Goal: Use online tool/utility: Utilize a website feature to perform a specific function

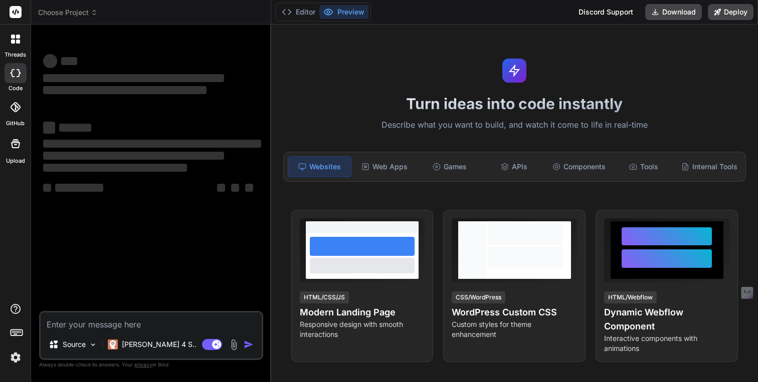
click at [16, 9] on icon at bounding box center [16, 12] width 8 height 6
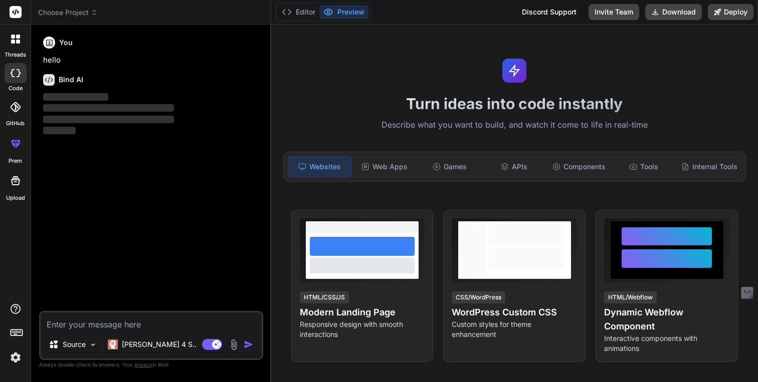
click at [13, 11] on icon at bounding box center [16, 12] width 8 height 6
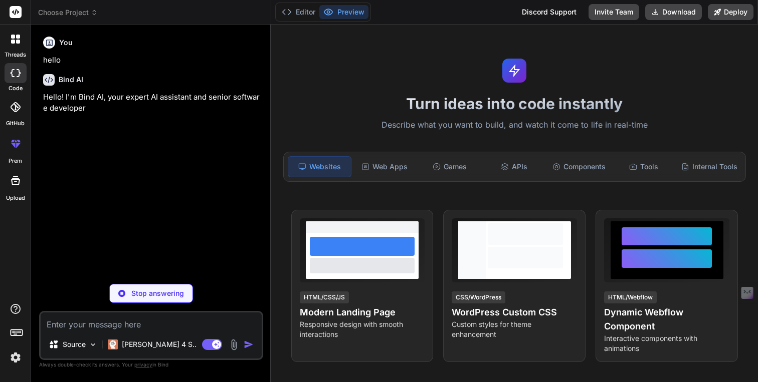
click at [16, 357] on img at bounding box center [15, 357] width 17 height 17
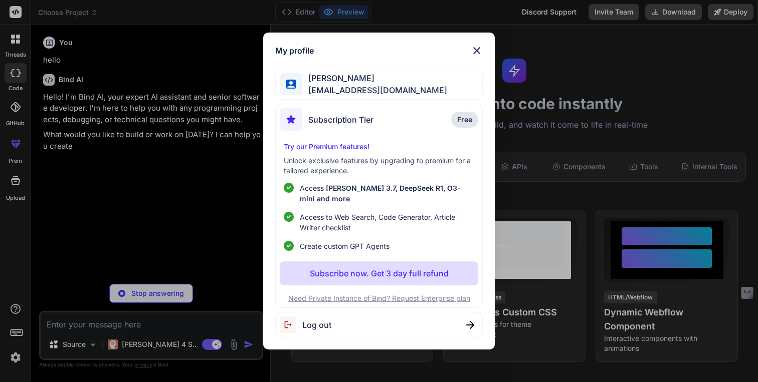
click at [317, 323] on span "Log out" at bounding box center [316, 325] width 29 height 12
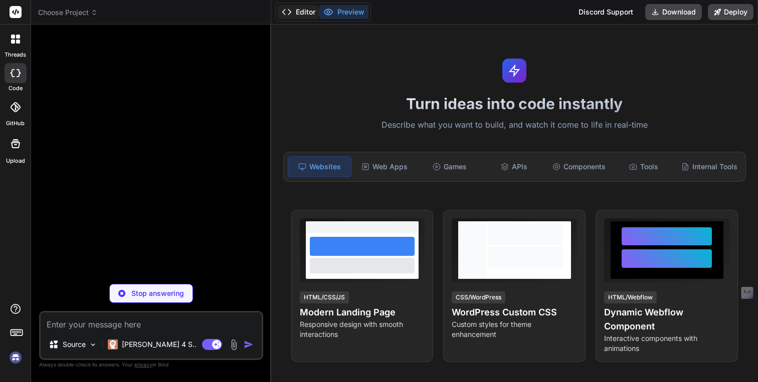
type textarea "x"
click at [15, 360] on img at bounding box center [15, 357] width 17 height 17
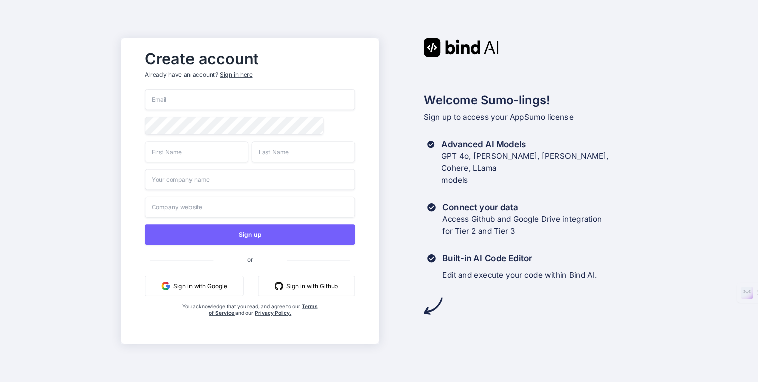
click at [214, 284] on button "Sign in with Google" at bounding box center [194, 286] width 98 height 21
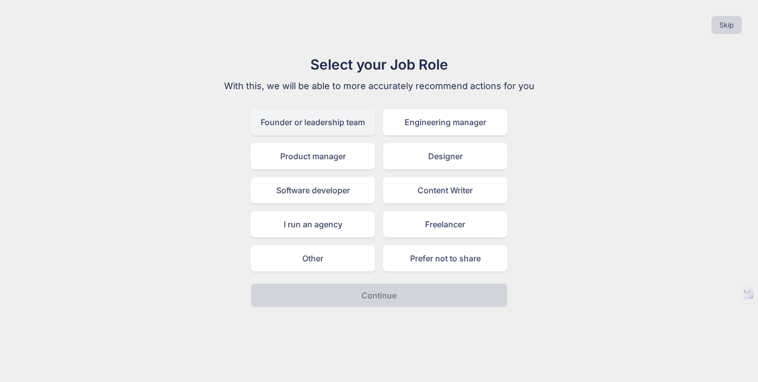
click at [336, 123] on div "Founder or leadership team" at bounding box center [313, 122] width 124 height 26
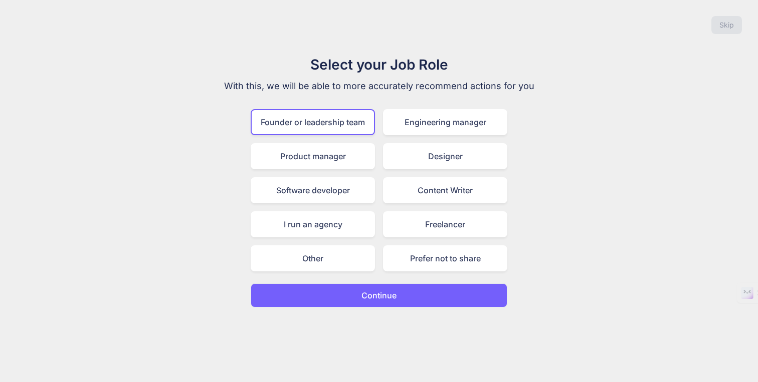
click at [382, 293] on p "Continue" at bounding box center [378, 296] width 35 height 12
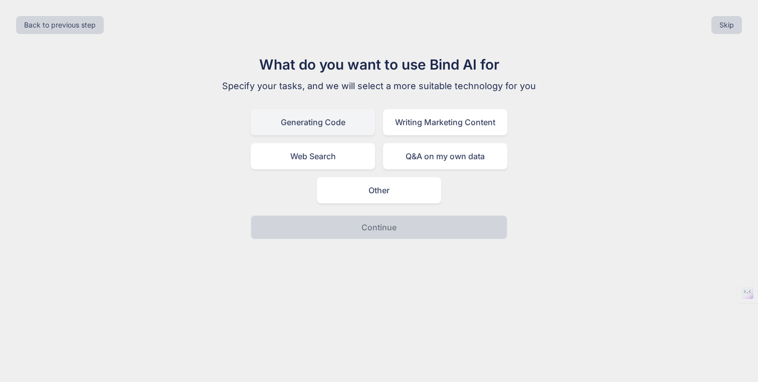
click at [335, 126] on div "Generating Code" at bounding box center [313, 122] width 124 height 26
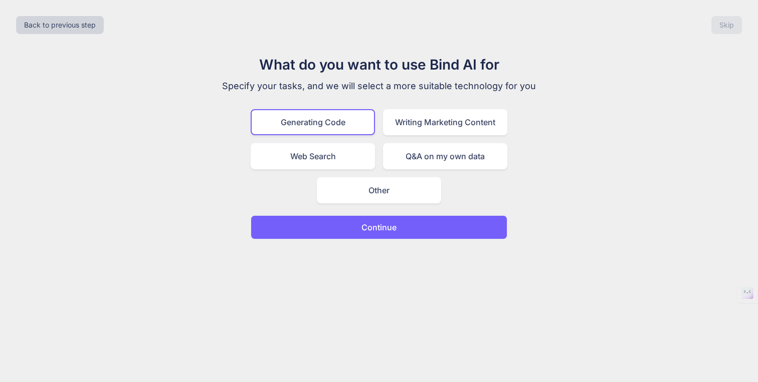
click at [398, 229] on button "Continue" at bounding box center [379, 227] width 257 height 24
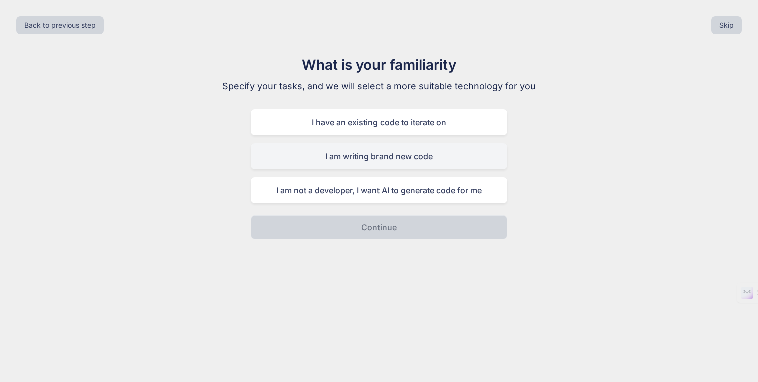
click at [361, 156] on div "I am writing brand new code" at bounding box center [379, 156] width 257 height 26
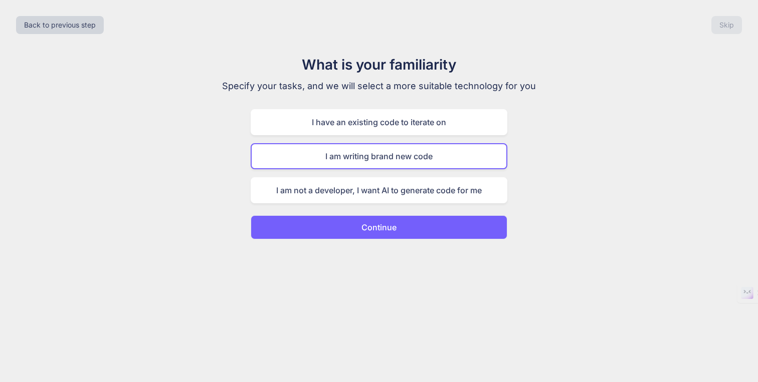
click at [401, 236] on button "Continue" at bounding box center [379, 227] width 257 height 24
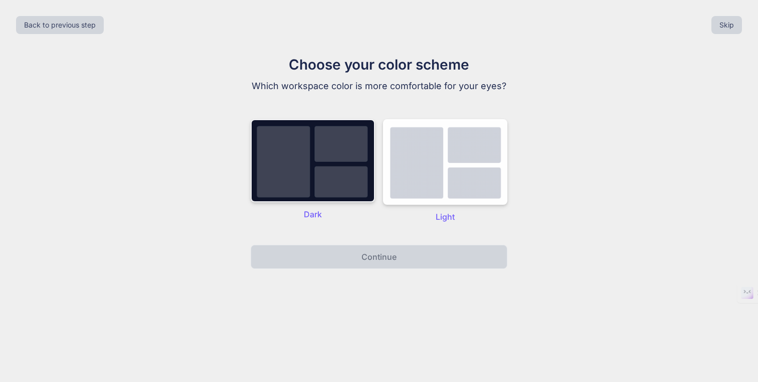
click at [342, 189] on img at bounding box center [313, 160] width 124 height 83
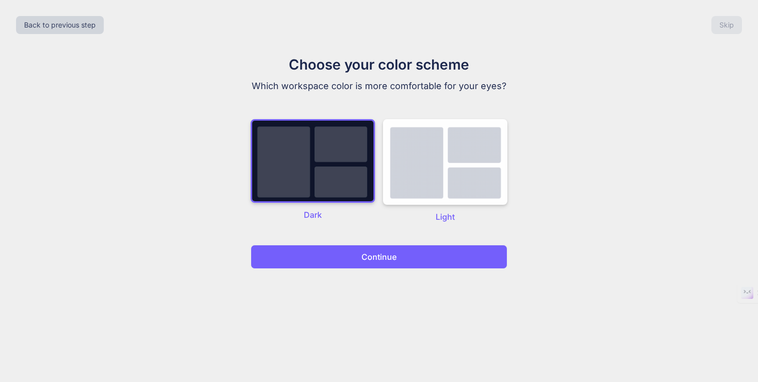
click at [385, 261] on p "Continue" at bounding box center [378, 257] width 35 height 12
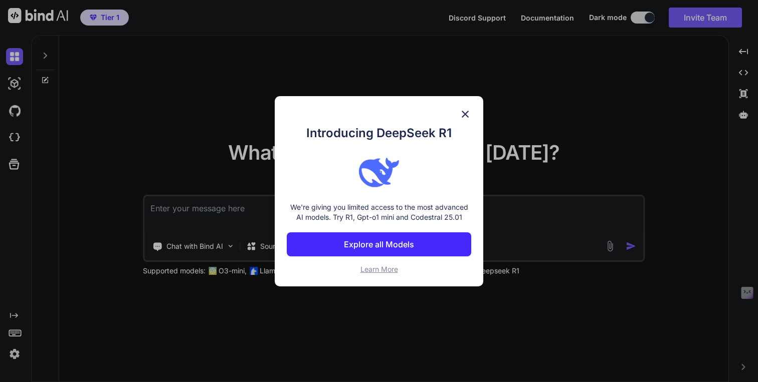
click at [399, 250] on p "Explore all Models" at bounding box center [379, 245] width 70 height 12
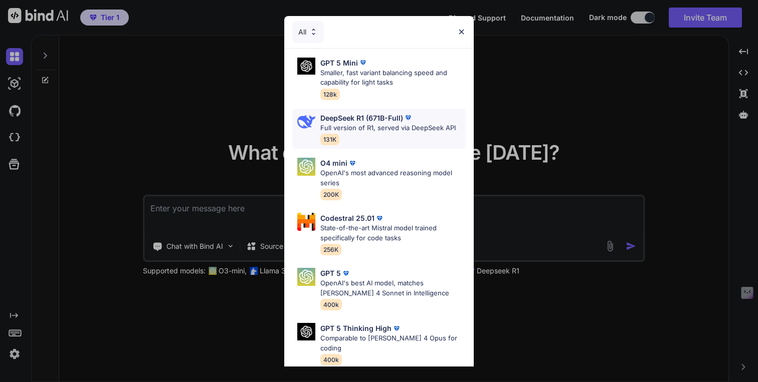
click at [385, 128] on p "Full version of R1, served via DeepSeek API" at bounding box center [387, 128] width 135 height 10
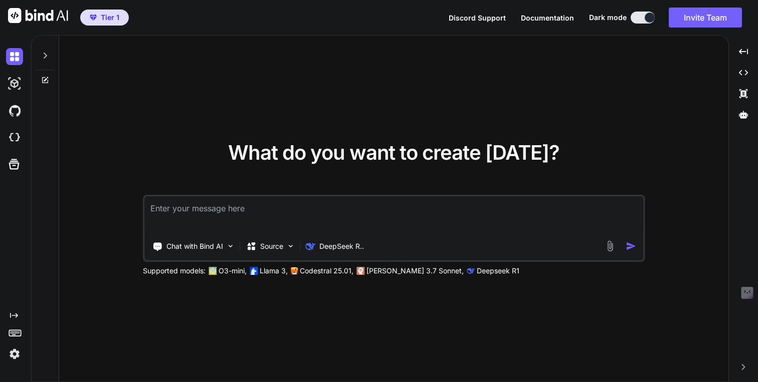
click at [338, 213] on textarea at bounding box center [393, 214] width 499 height 37
click at [208, 246] on p "Chat with Bind AI" at bounding box center [194, 247] width 57 height 10
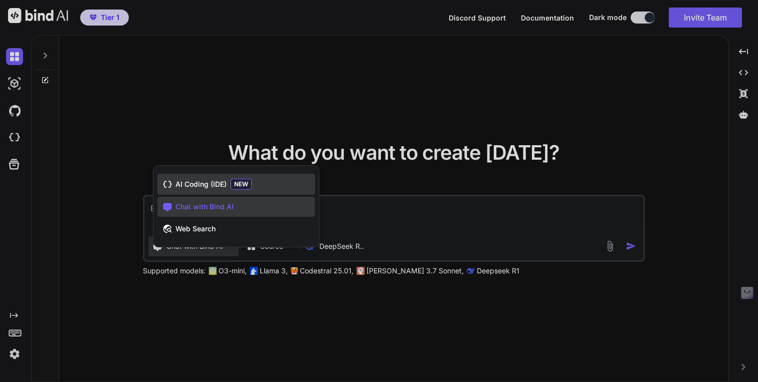
click at [212, 183] on span "AI Coding (IDE)" at bounding box center [200, 184] width 51 height 10
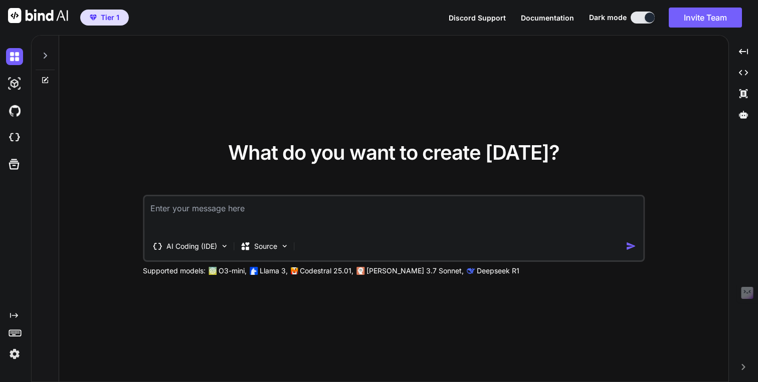
click at [218, 212] on textarea at bounding box center [393, 214] width 499 height 37
type textarea "i"
click at [194, 243] on p "AI Coding (IDE)" at bounding box center [191, 247] width 51 height 10
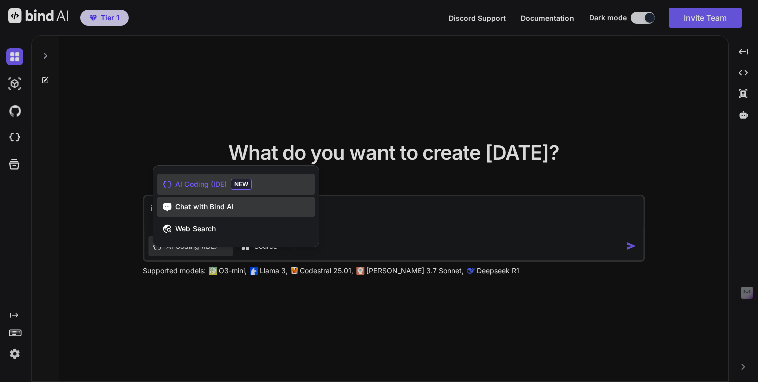
click at [201, 208] on span "Chat with Bind AI" at bounding box center [204, 207] width 58 height 10
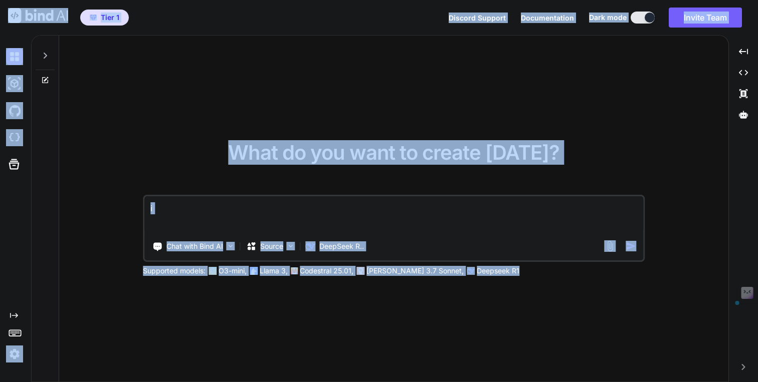
click at [208, 202] on textarea "i" at bounding box center [393, 214] width 499 height 37
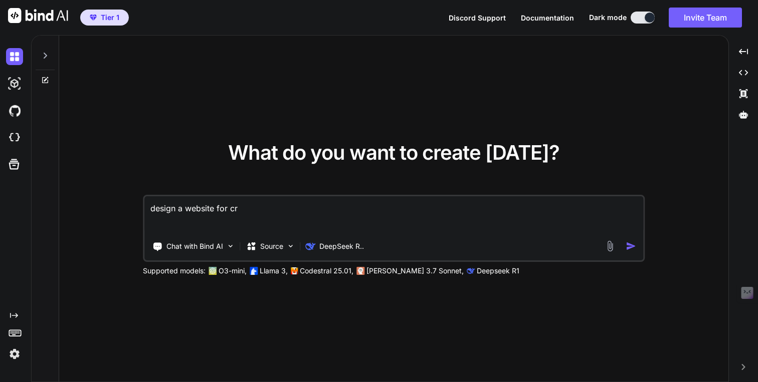
type textarea "design a website for cry"
type textarea "n"
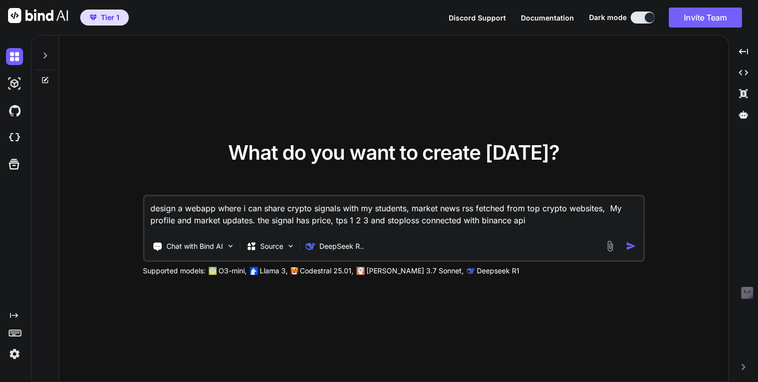
type textarea "design a webapp where i can share crypto signals with my students, market news …"
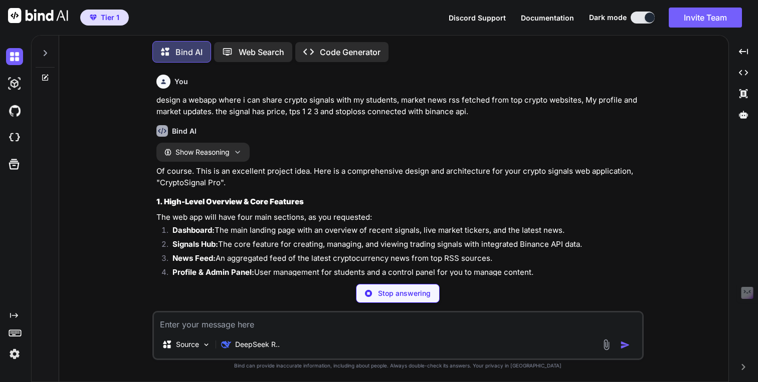
click at [277, 109] on p "design a webapp where i can share crypto signals with my students, market news …" at bounding box center [398, 106] width 485 height 23
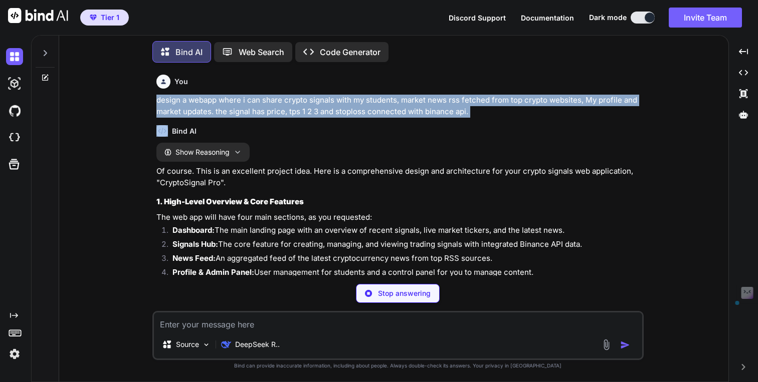
click at [277, 109] on p "design a webapp where i can share crypto signals with my students, market news …" at bounding box center [398, 106] width 485 height 23
copy p "design a webapp where i can share crypto signals with my students, market news …"
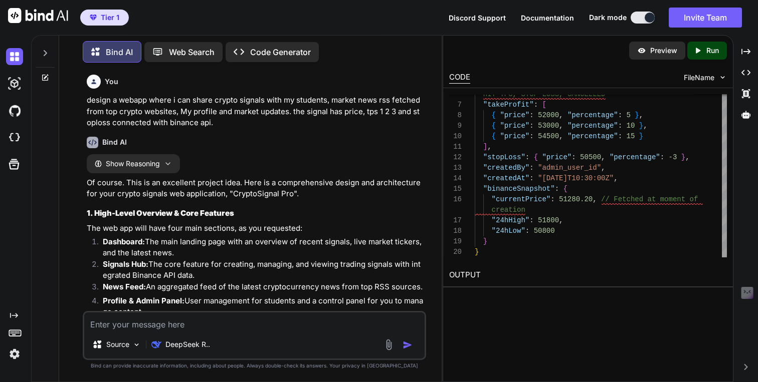
click at [705, 54] on icon "Created with Pixso." at bounding box center [699, 50] width 13 height 9
click at [668, 47] on p "Preview" at bounding box center [663, 51] width 27 height 10
click at [662, 56] on div "Preview" at bounding box center [657, 51] width 56 height 18
click at [259, 49] on p "Code Generator" at bounding box center [280, 52] width 61 height 12
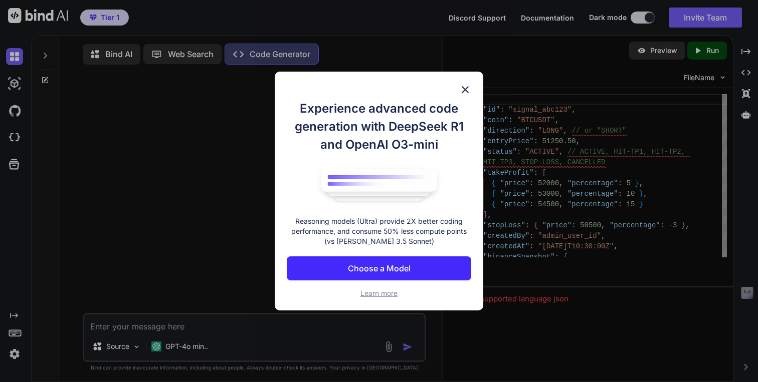
click at [375, 267] on p "Choose a Model" at bounding box center [379, 269] width 63 height 12
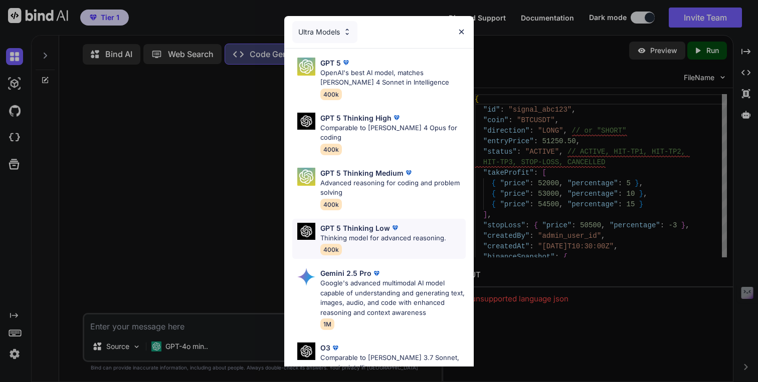
scroll to position [103, 0]
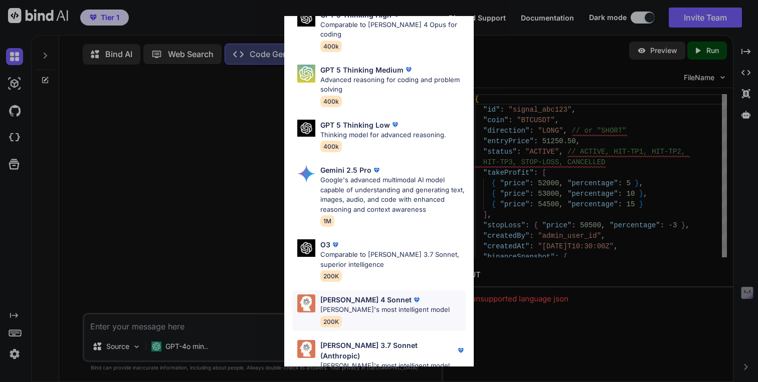
click at [373, 305] on p "[PERSON_NAME]'s most intelligent model" at bounding box center [384, 310] width 129 height 10
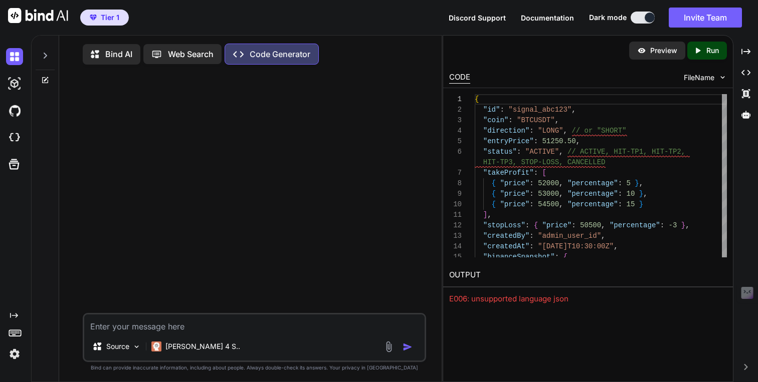
click at [223, 324] on textarea at bounding box center [254, 324] width 340 height 18
paste textarea "Designing a web application for sharing crypto signals, fetching market news, a…"
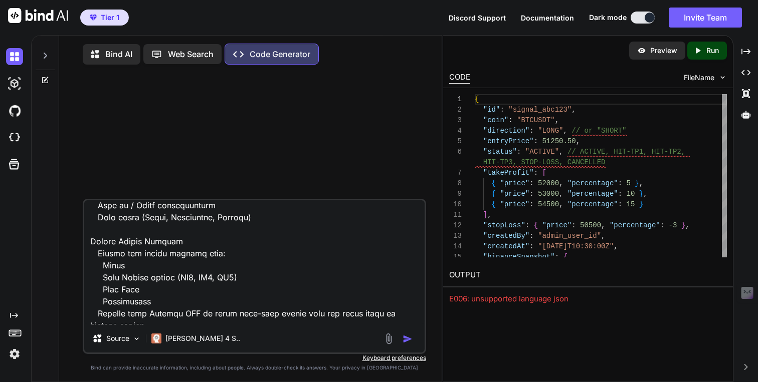
scroll to position [0, 0]
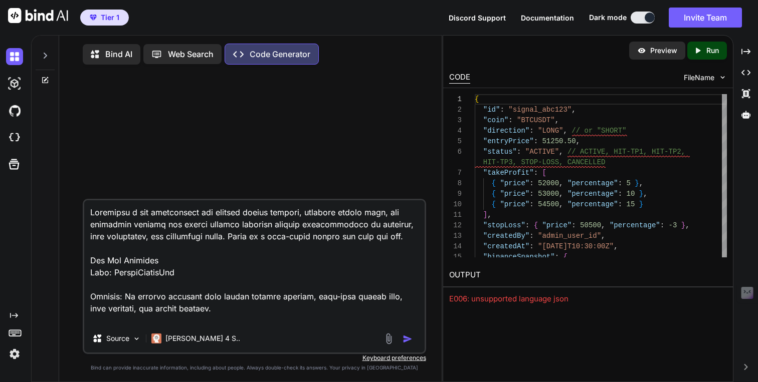
type textarea "Designing a web application for sharing crypto signals, fetching market news, a…"
click at [408, 341] on img "button" at bounding box center [407, 339] width 10 height 10
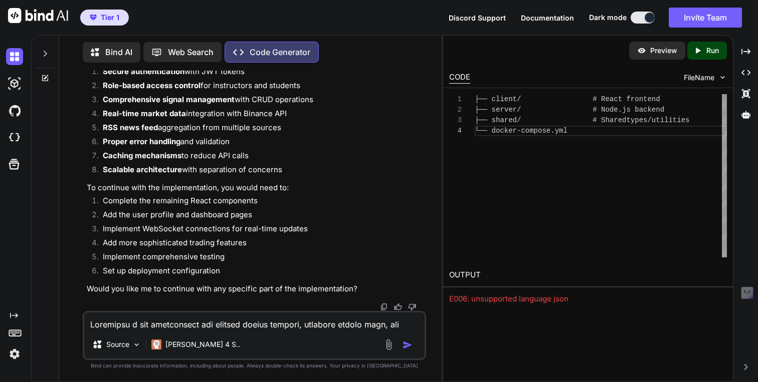
scroll to position [13174, 0]
click at [311, 322] on textarea at bounding box center [254, 322] width 340 height 18
type textarea "Continue the ui"
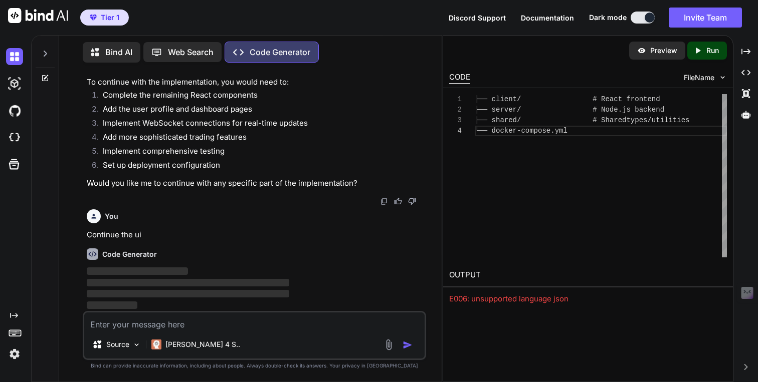
scroll to position [13280, 0]
click at [662, 54] on p "Preview" at bounding box center [663, 51] width 27 height 10
click at [714, 49] on p "Run" at bounding box center [712, 51] width 13 height 10
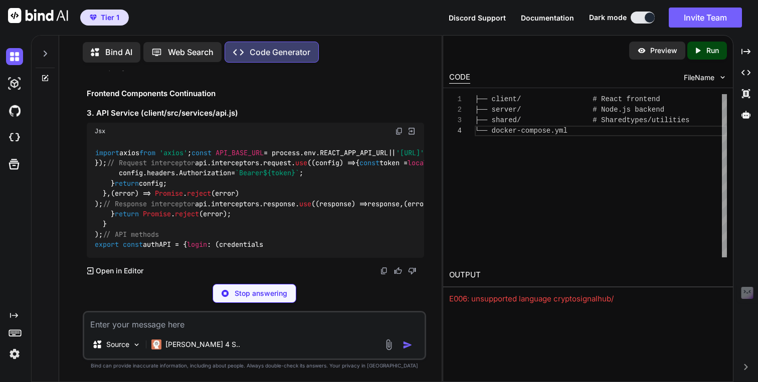
scroll to position [13803, 0]
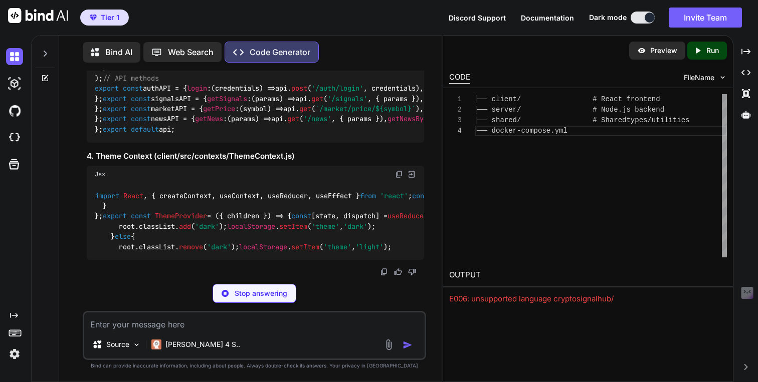
click at [119, 54] on p "Bind AI" at bounding box center [118, 52] width 27 height 12
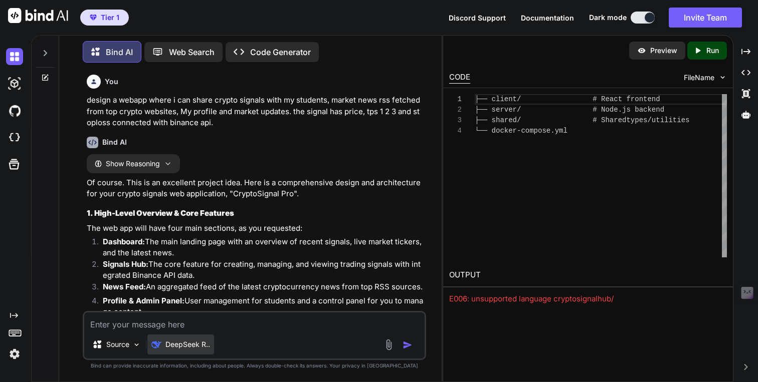
click at [175, 341] on p "DeepSeek R.." at bounding box center [187, 345] width 45 height 10
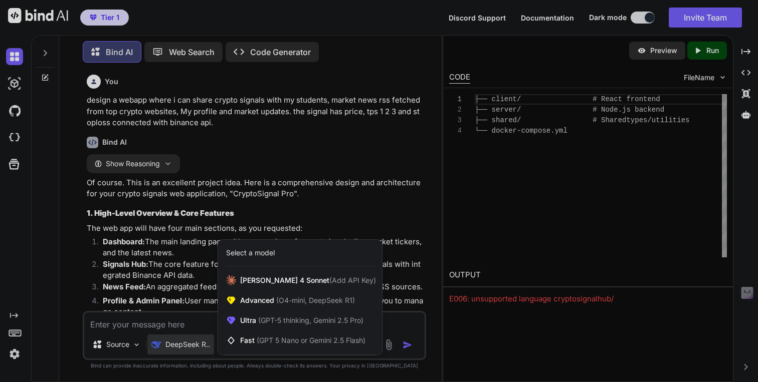
click at [174, 341] on div at bounding box center [379, 191] width 758 height 382
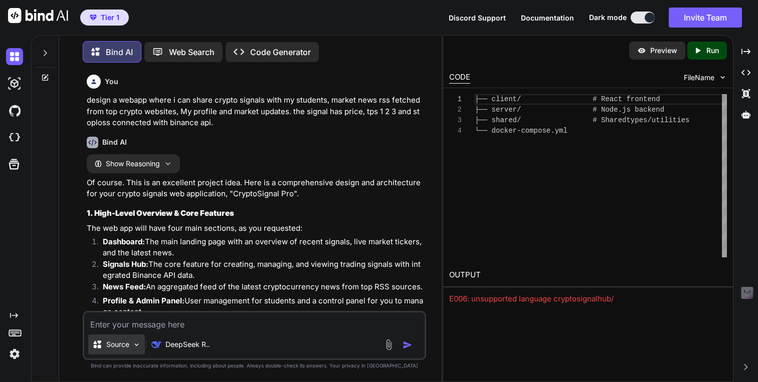
click at [129, 343] on p "Source" at bounding box center [117, 345] width 23 height 10
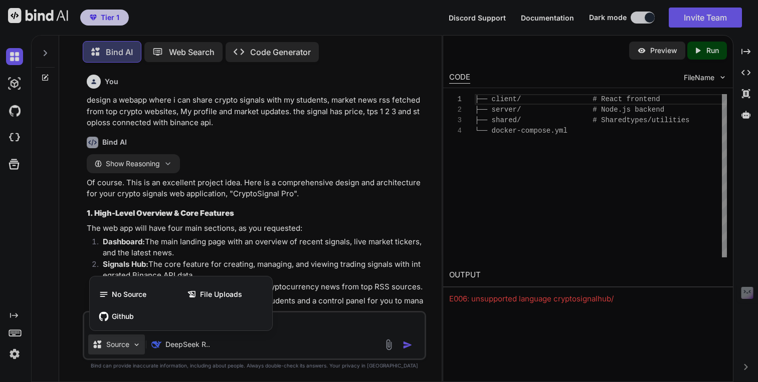
click at [129, 343] on div at bounding box center [379, 191] width 758 height 382
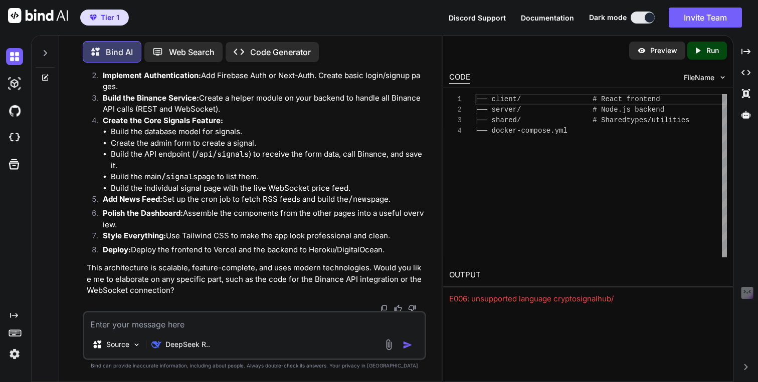
scroll to position [1704, 0]
